Goal: Find specific page/section: Find specific page/section

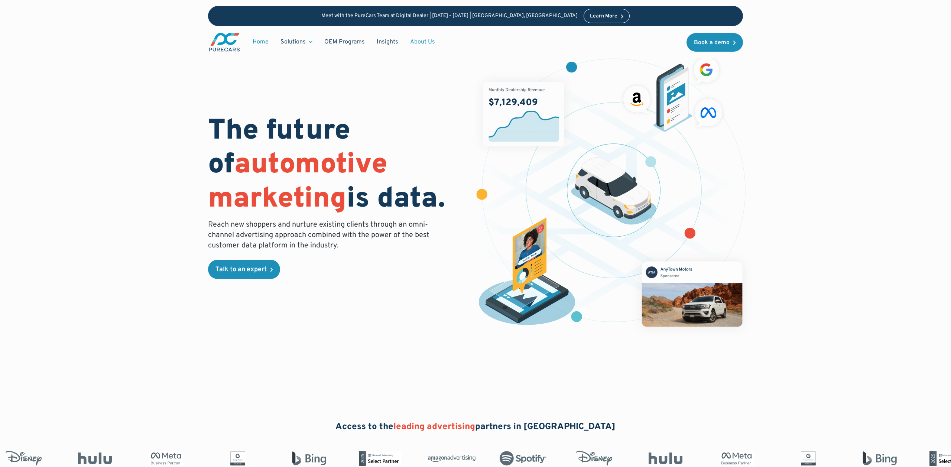
click at [427, 42] on link "About Us" at bounding box center [422, 42] width 37 height 14
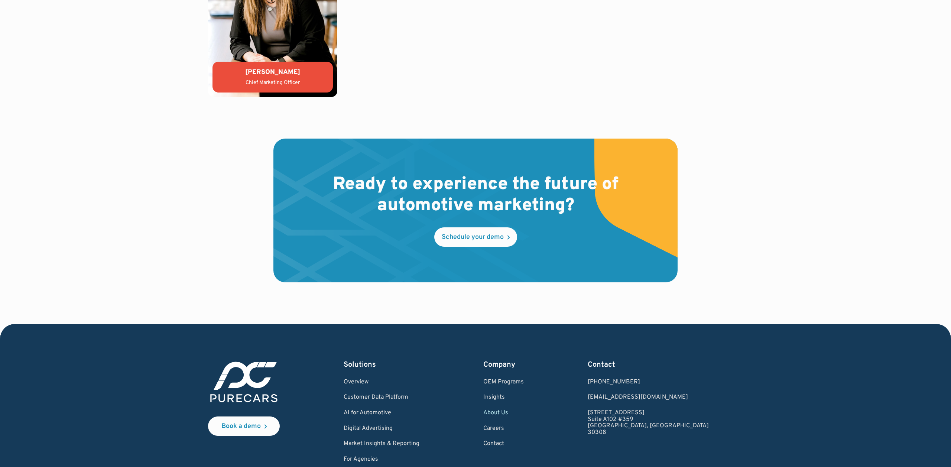
scroll to position [1989, 0]
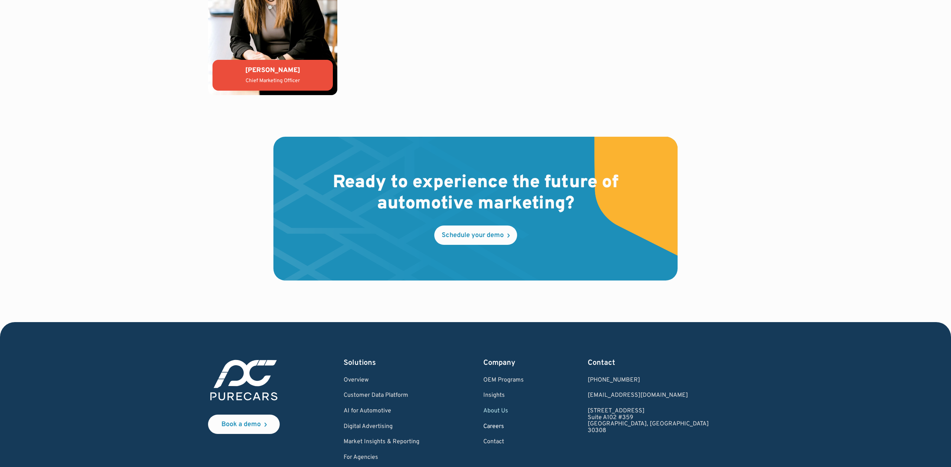
click at [524, 426] on link "Careers" at bounding box center [503, 426] width 40 height 7
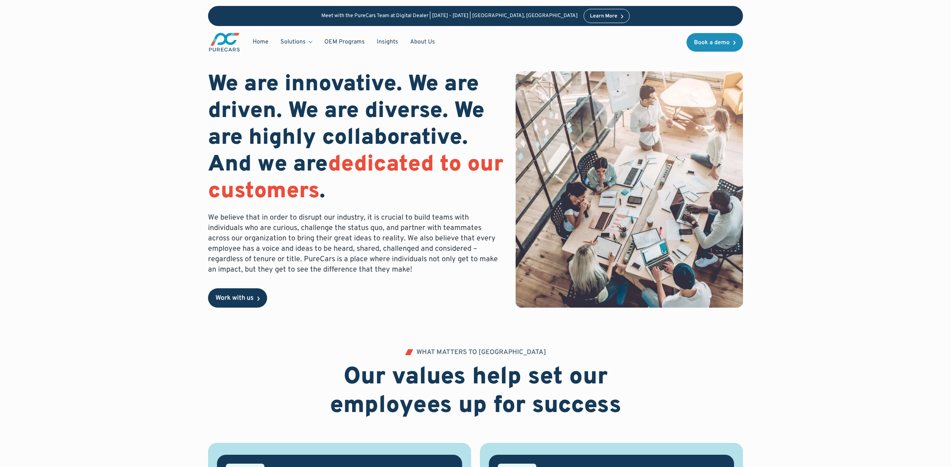
click at [246, 295] on div "Work with us" at bounding box center [234, 298] width 38 height 7
